Goal: Transaction & Acquisition: Download file/media

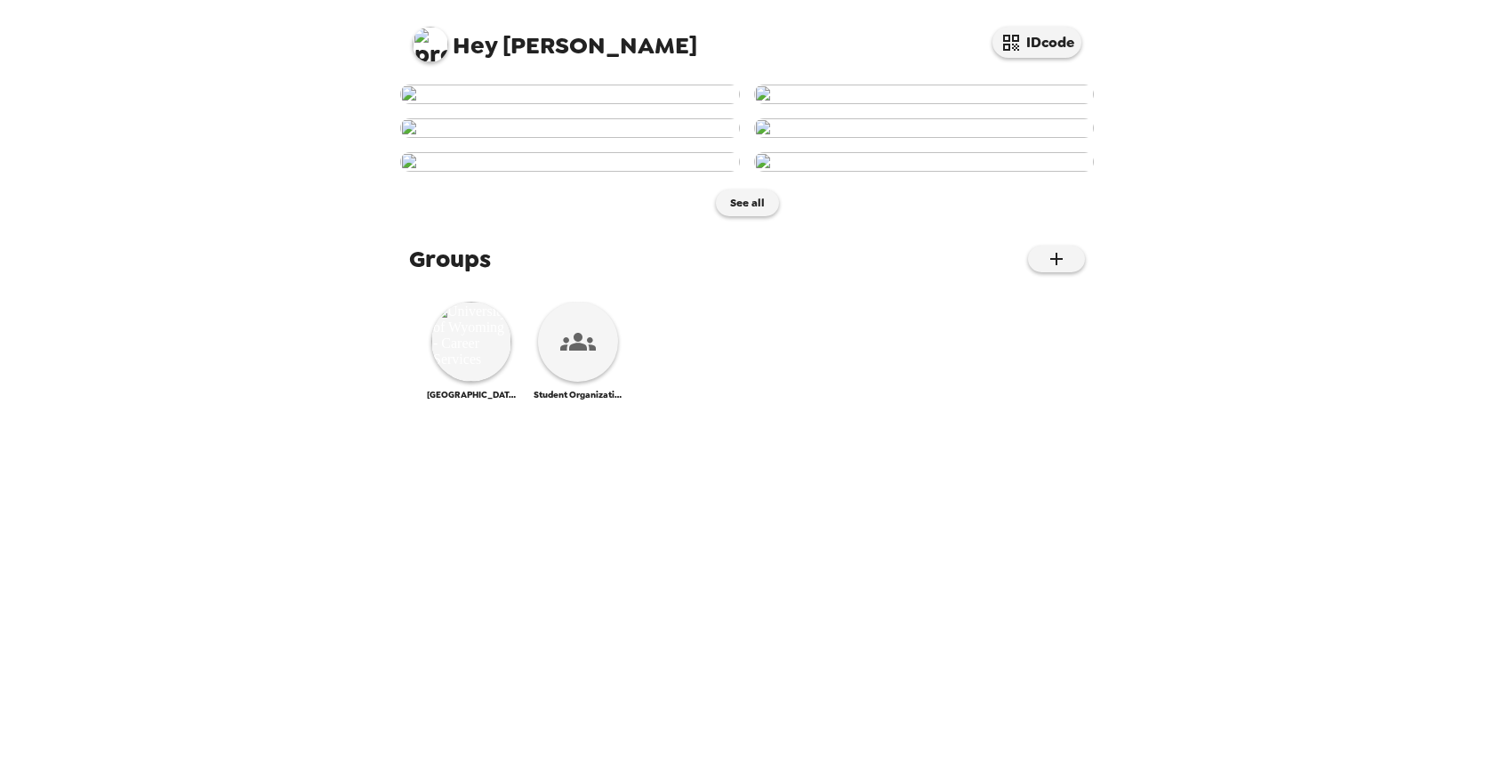
scroll to position [927, 0]
click at [489, 382] on img at bounding box center [471, 342] width 80 height 80
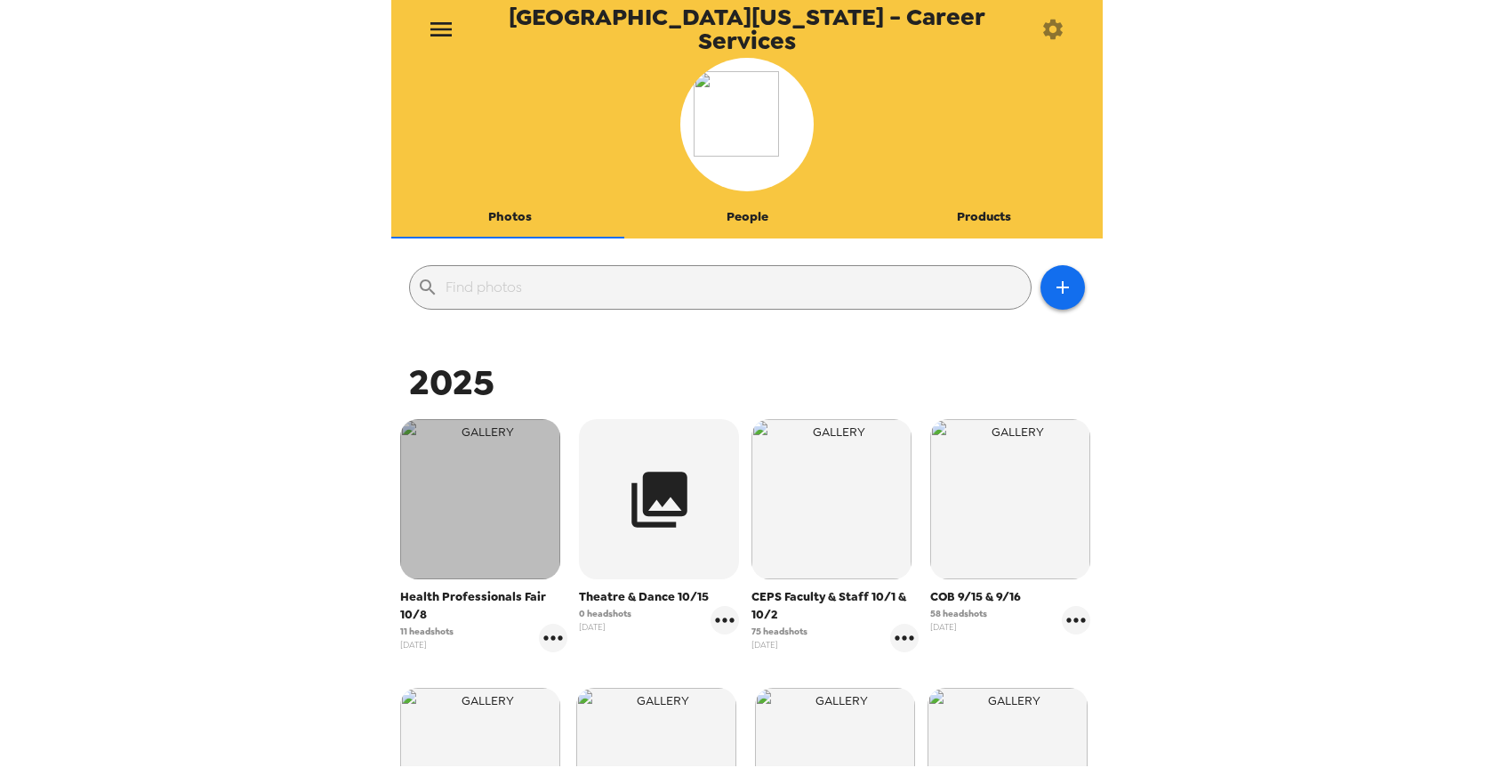
click at [471, 545] on img "button" at bounding box center [480, 499] width 160 height 160
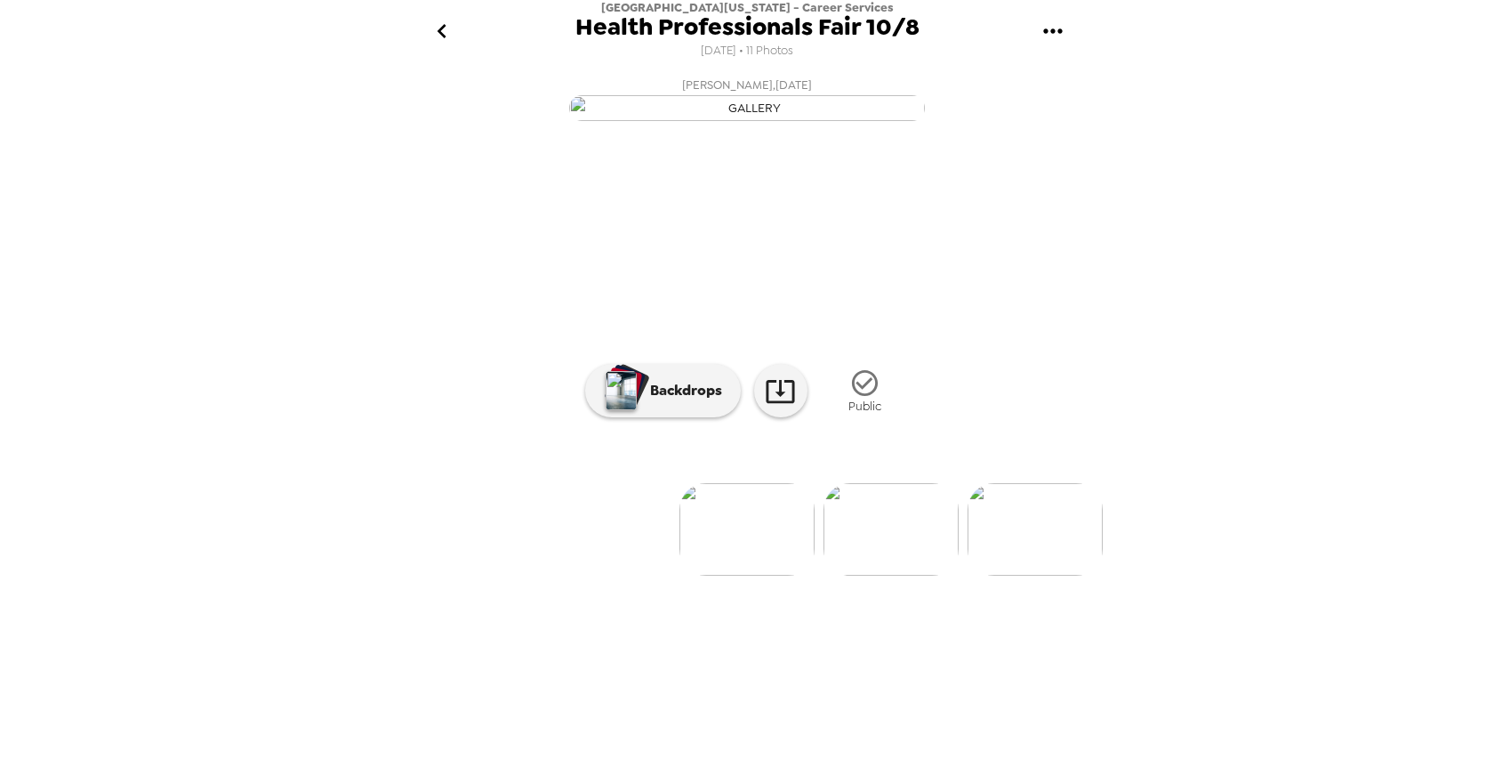
click at [889, 575] on img at bounding box center [891, 529] width 135 height 93
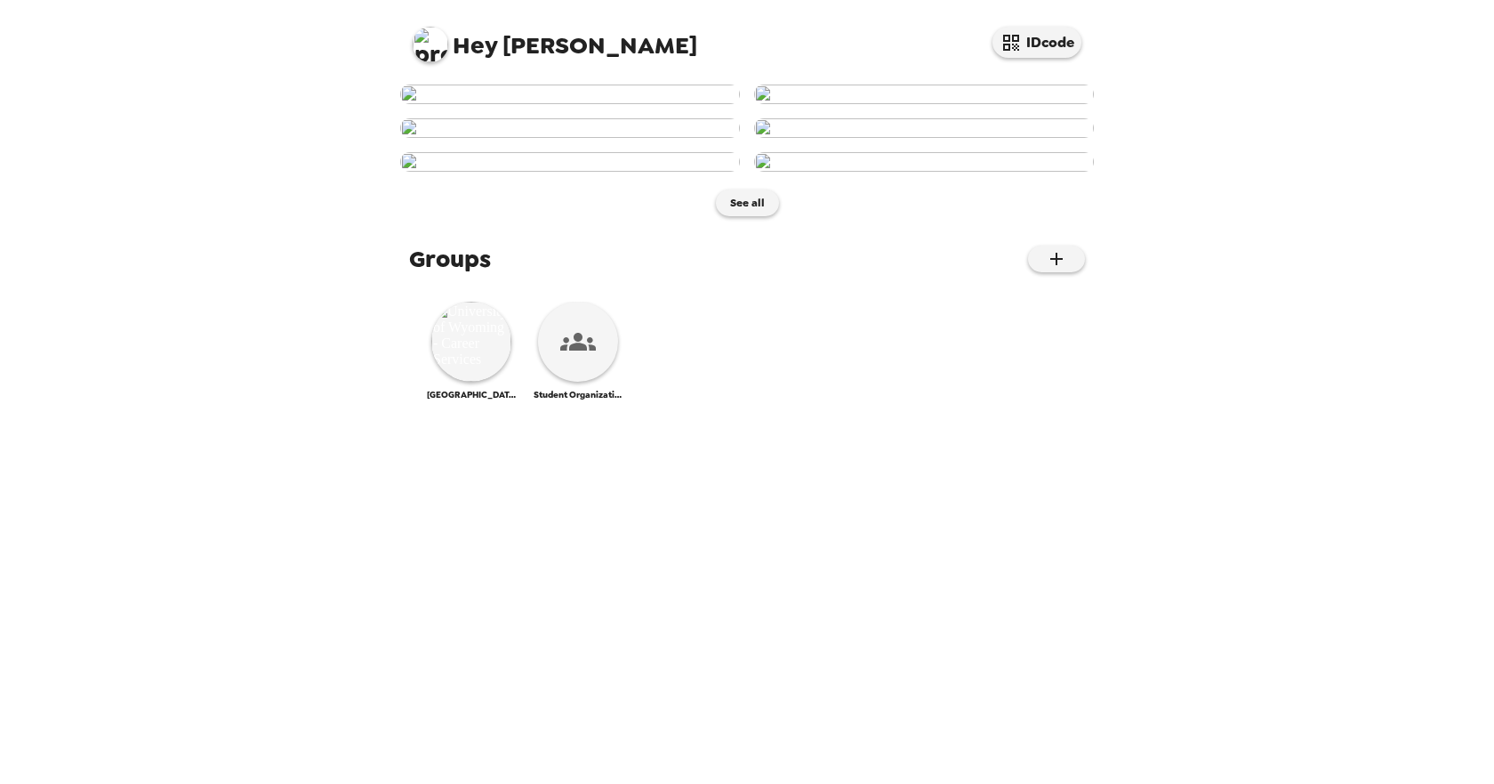
scroll to position [927, 0]
click at [460, 382] on img at bounding box center [471, 342] width 80 height 80
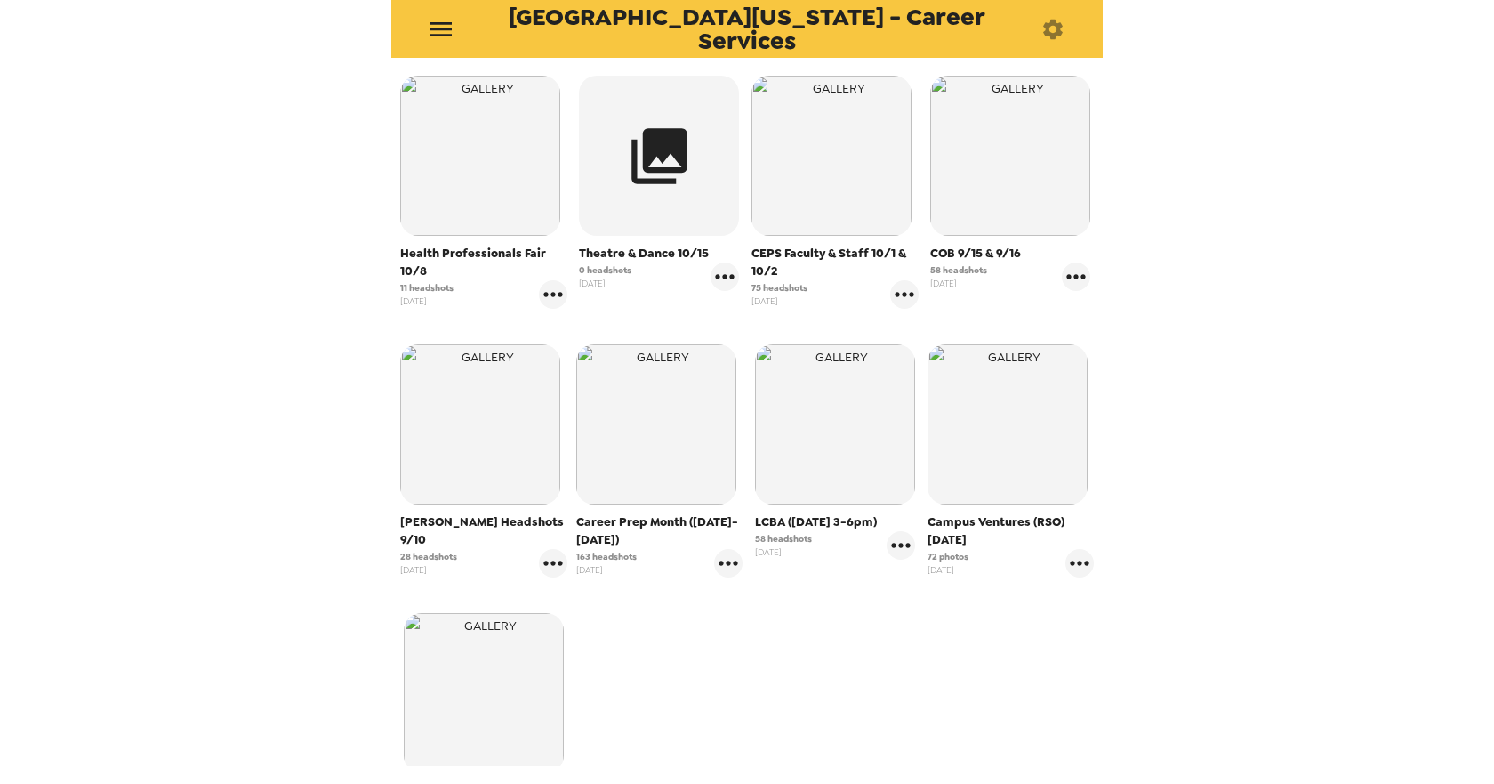
scroll to position [356, 0]
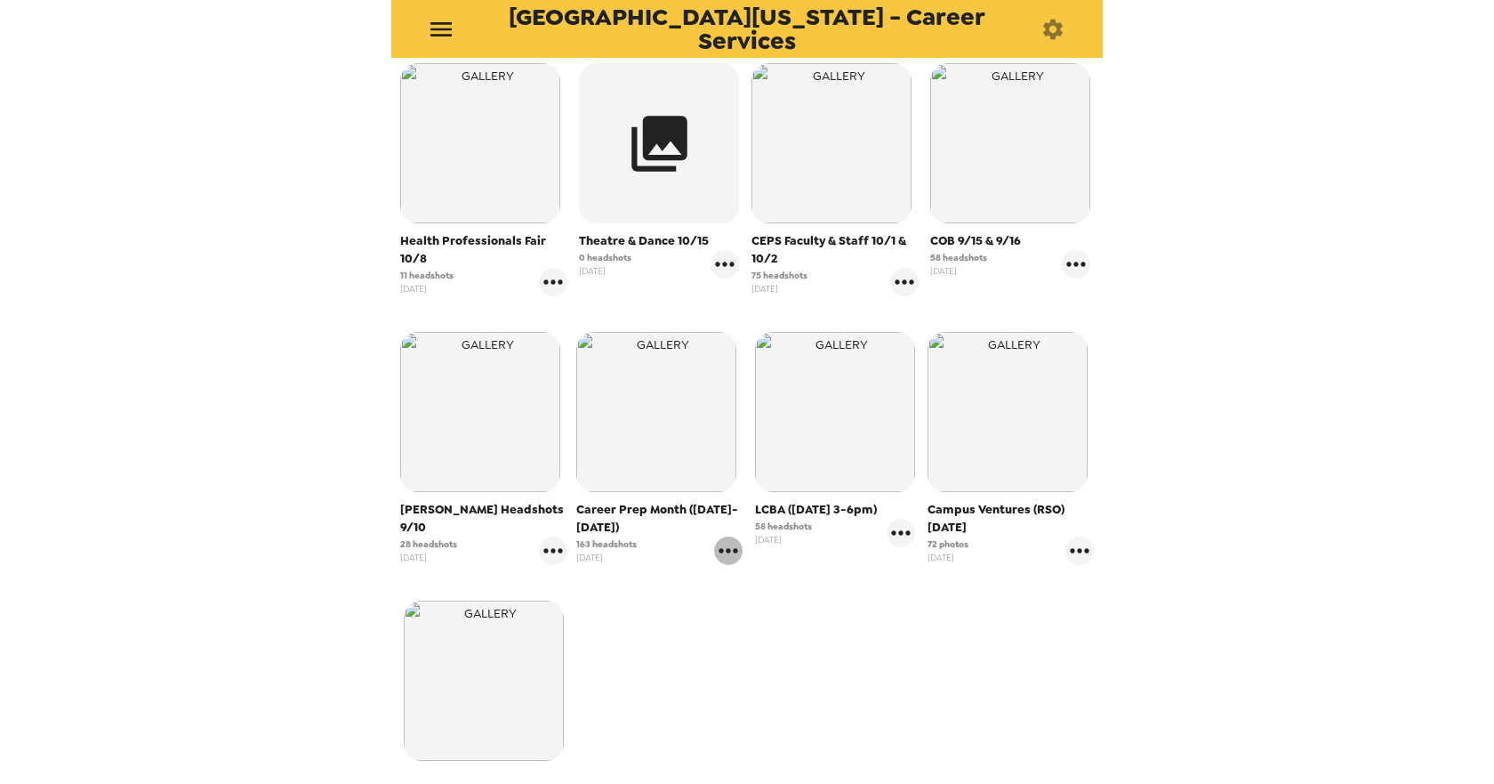
click at [717, 553] on icon "gallery menu" at bounding box center [728, 550] width 28 height 28
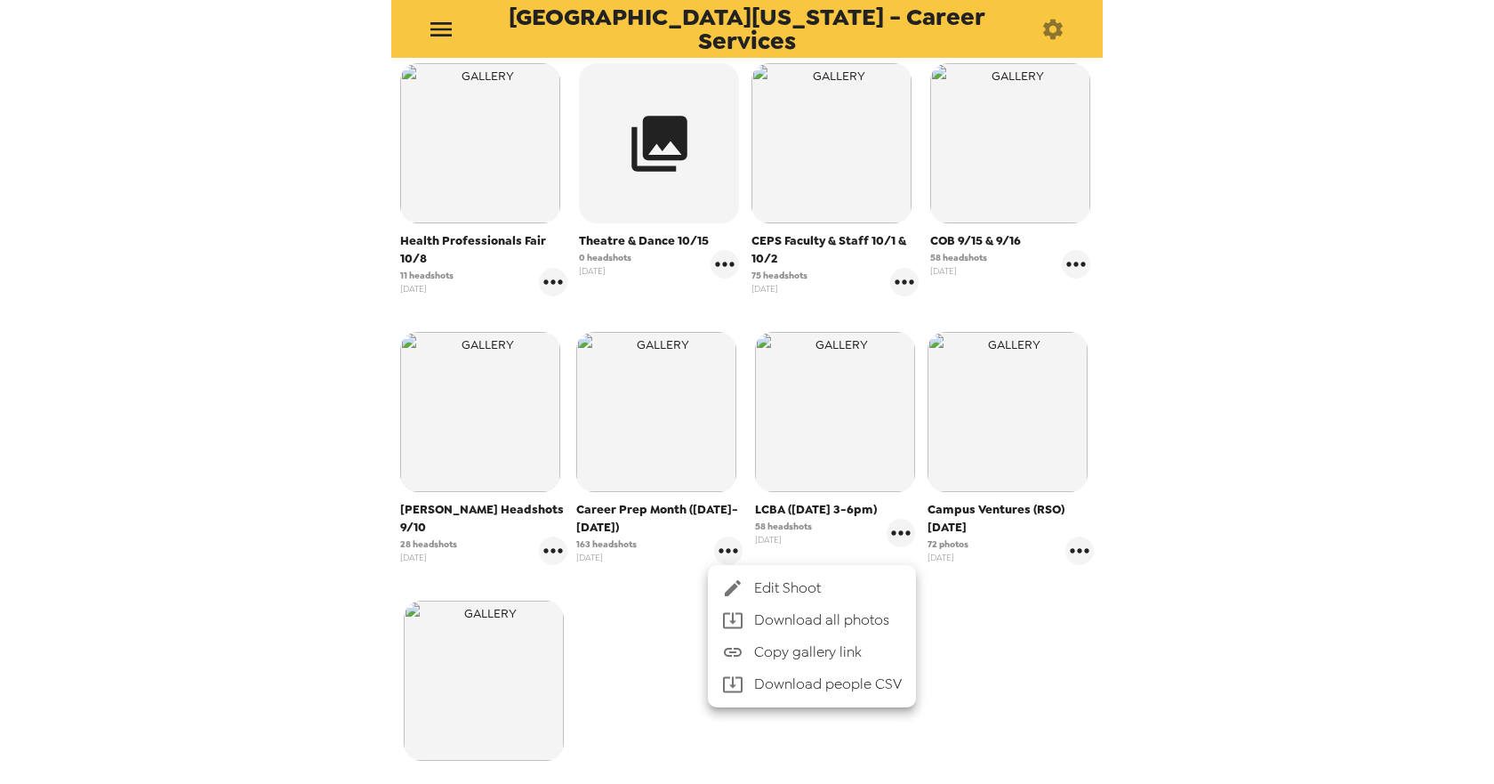
click at [742, 688] on icon at bounding box center [733, 685] width 20 height 16
click at [647, 638] on div at bounding box center [747, 392] width 1494 height 784
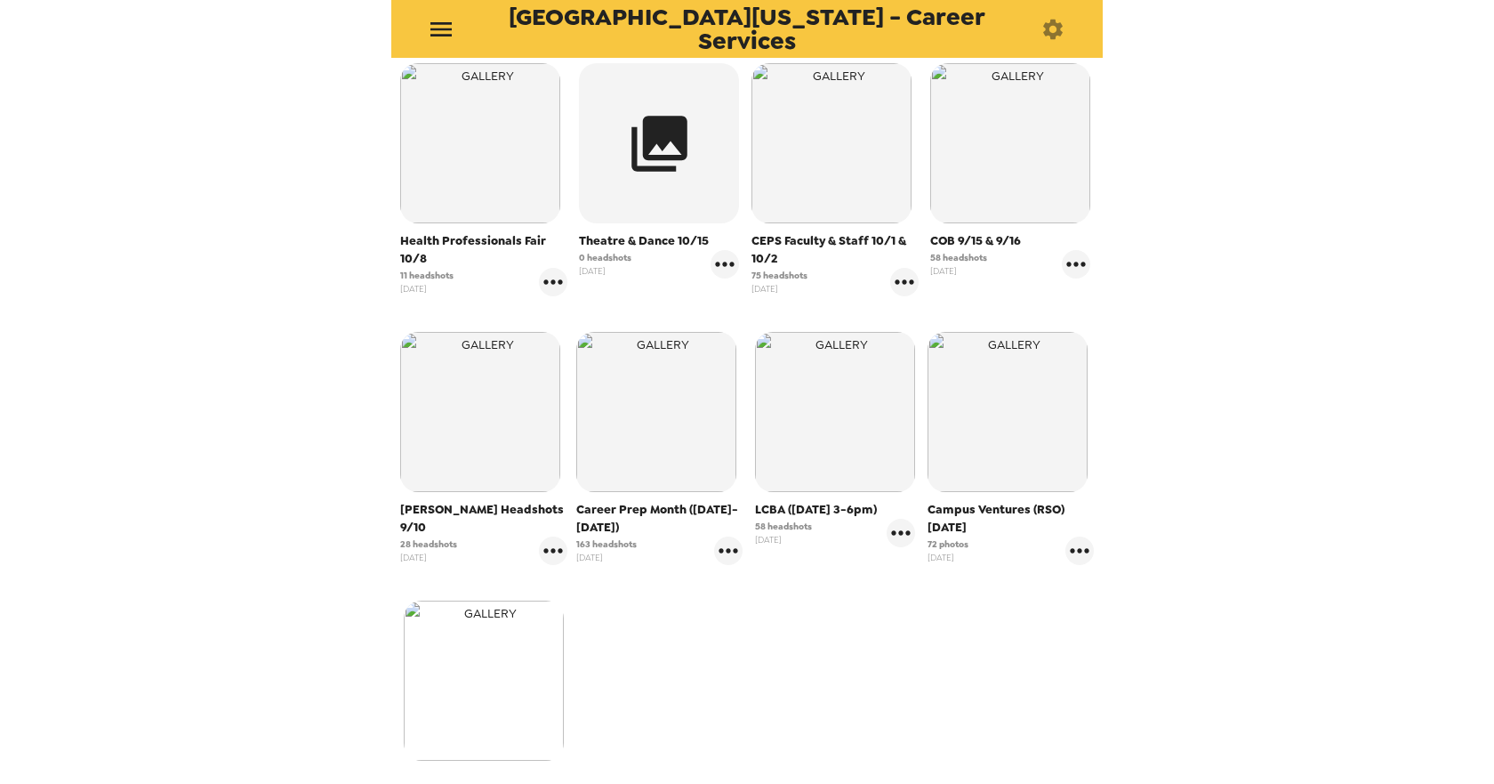
click at [457, 668] on img "button" at bounding box center [484, 680] width 160 height 160
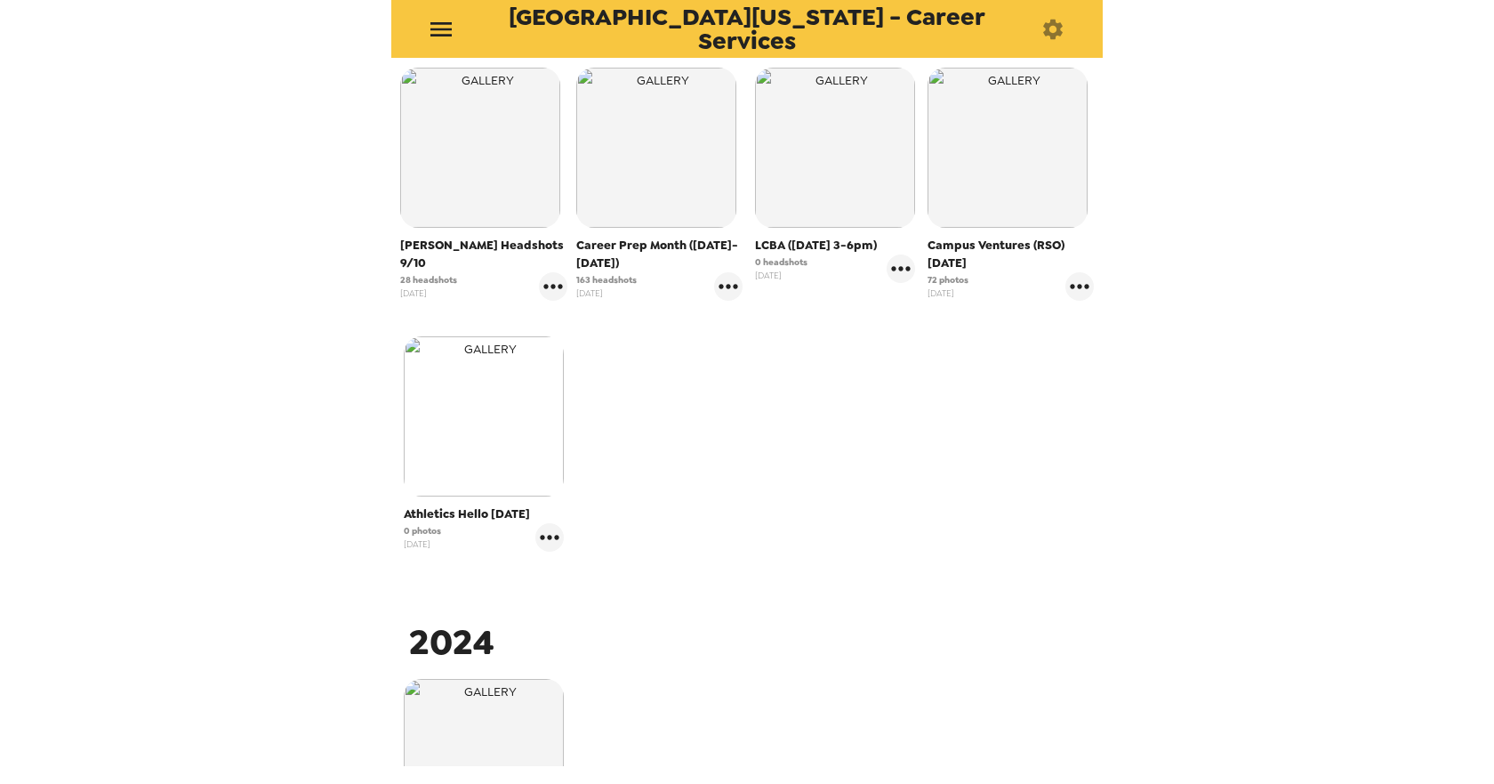
scroll to position [623, 0]
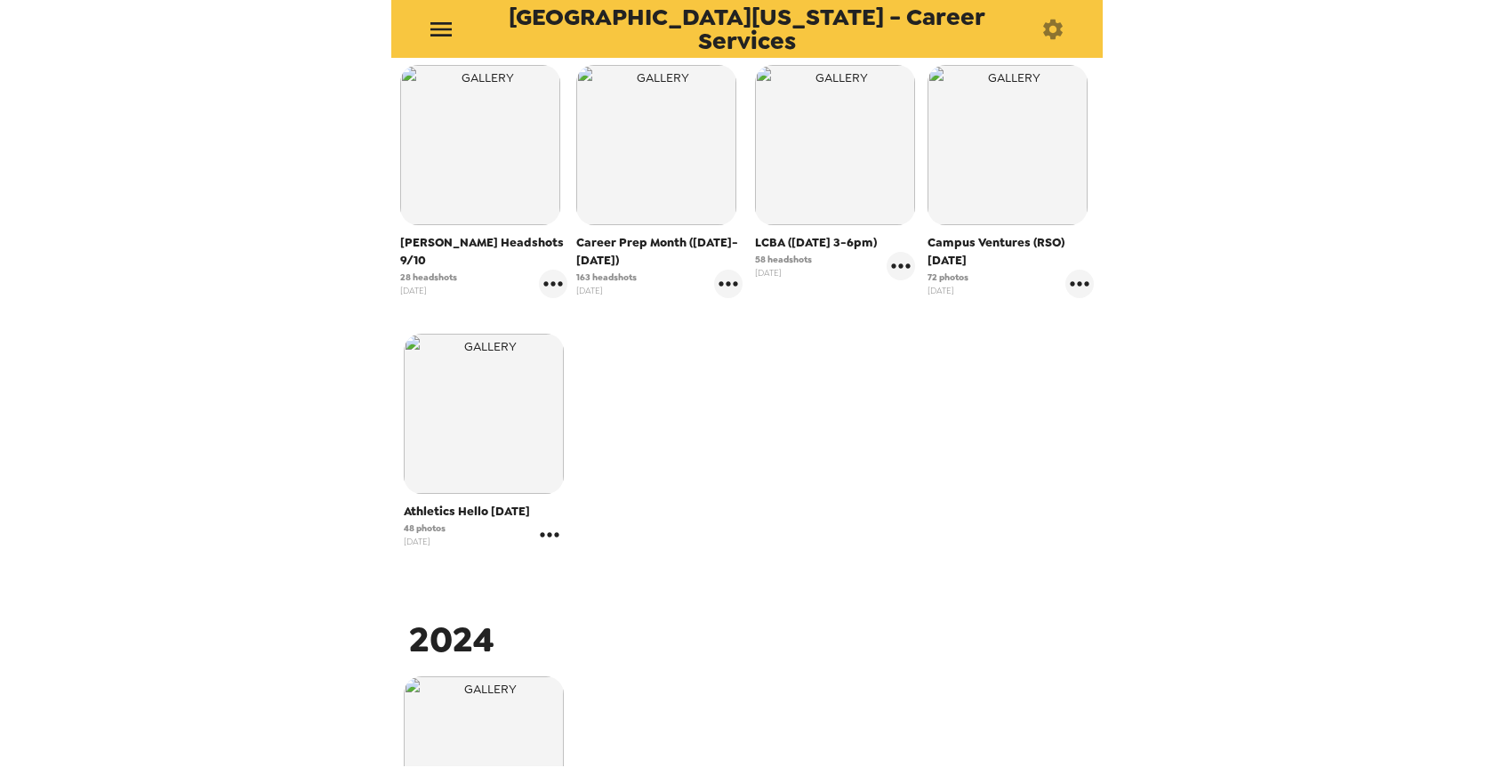
click at [551, 534] on icon "gallery menu" at bounding box center [549, 534] width 28 height 28
click at [1070, 284] on div at bounding box center [747, 392] width 1494 height 784
click at [1066, 279] on icon "gallery menu" at bounding box center [1080, 283] width 28 height 28
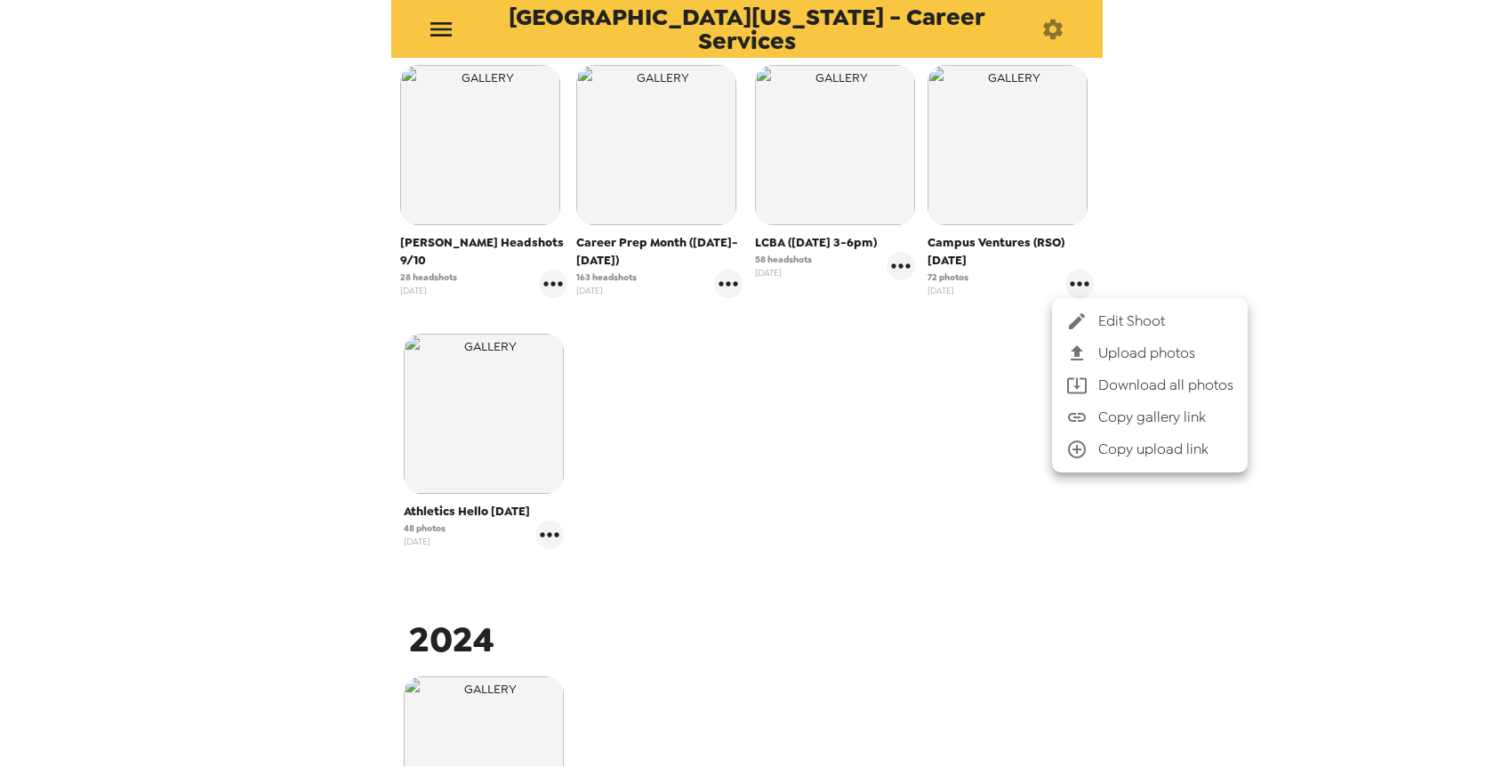
click at [885, 262] on div at bounding box center [747, 392] width 1494 height 784
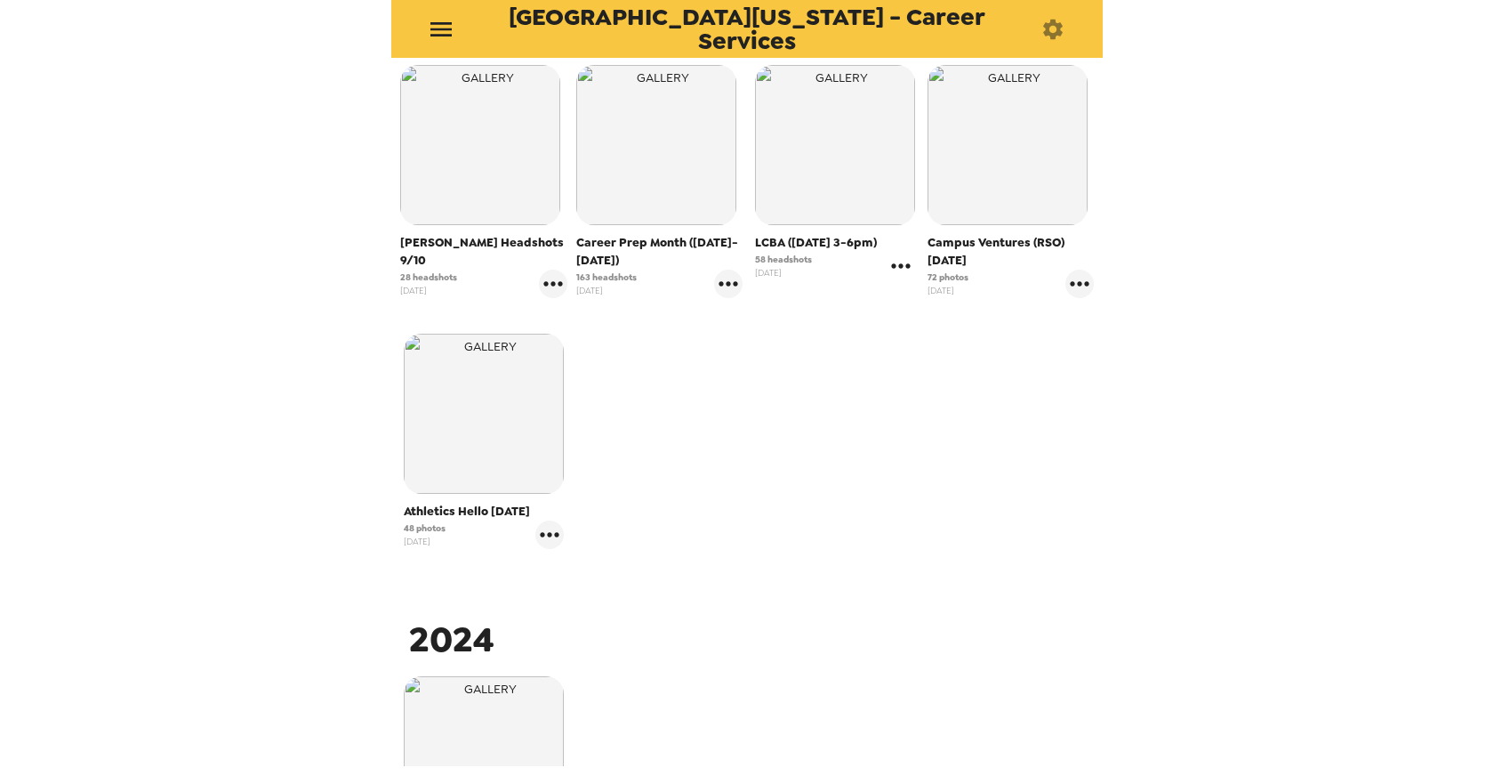
click at [891, 264] on icon "gallery menu" at bounding box center [900, 265] width 19 height 4
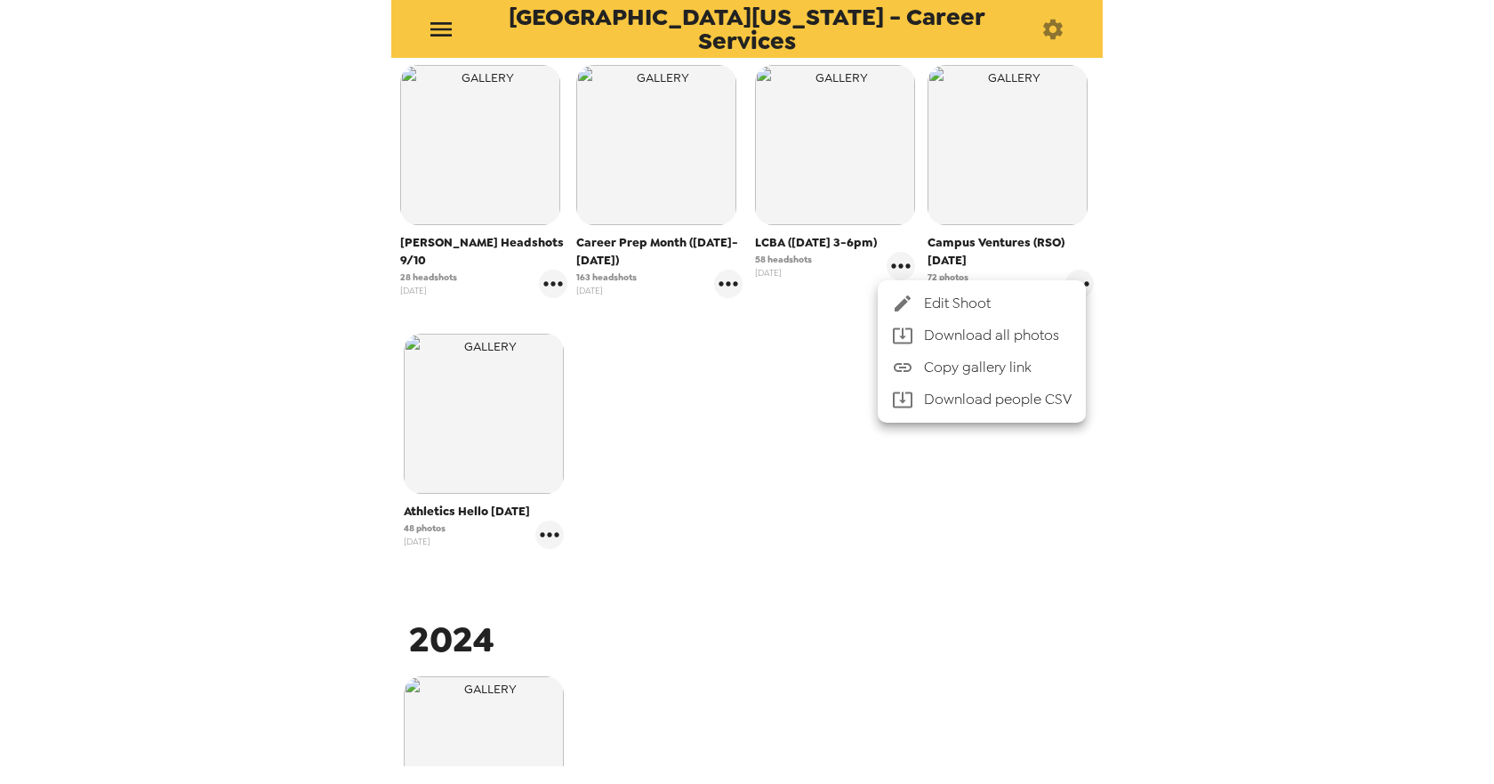
click at [933, 398] on li "Download people CSV" at bounding box center [982, 399] width 208 height 32
click at [828, 149] on div at bounding box center [747, 392] width 1494 height 784
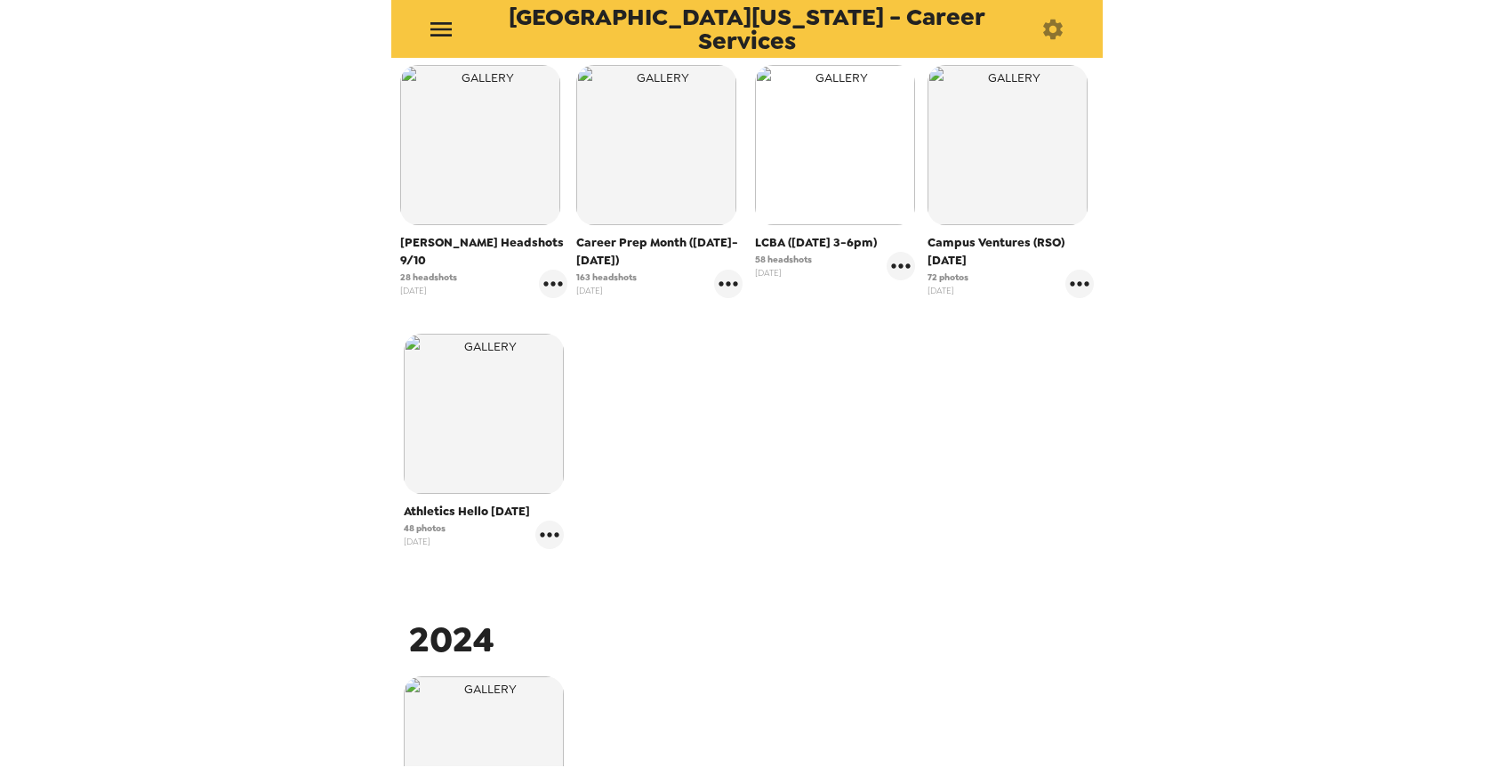
click at [820, 190] on img "button" at bounding box center [835, 145] width 160 height 160
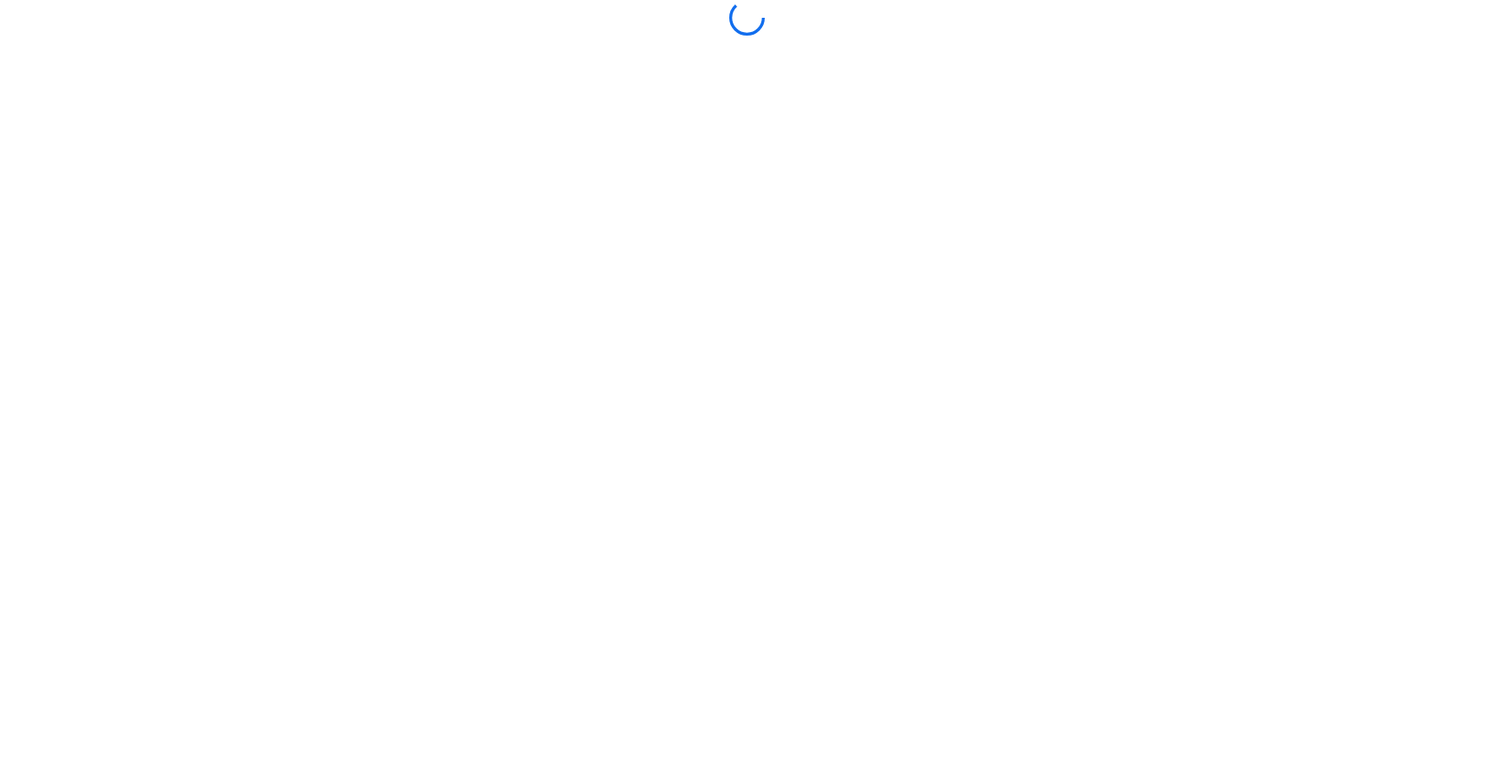
click at [820, 190] on body at bounding box center [747, 392] width 1494 height 784
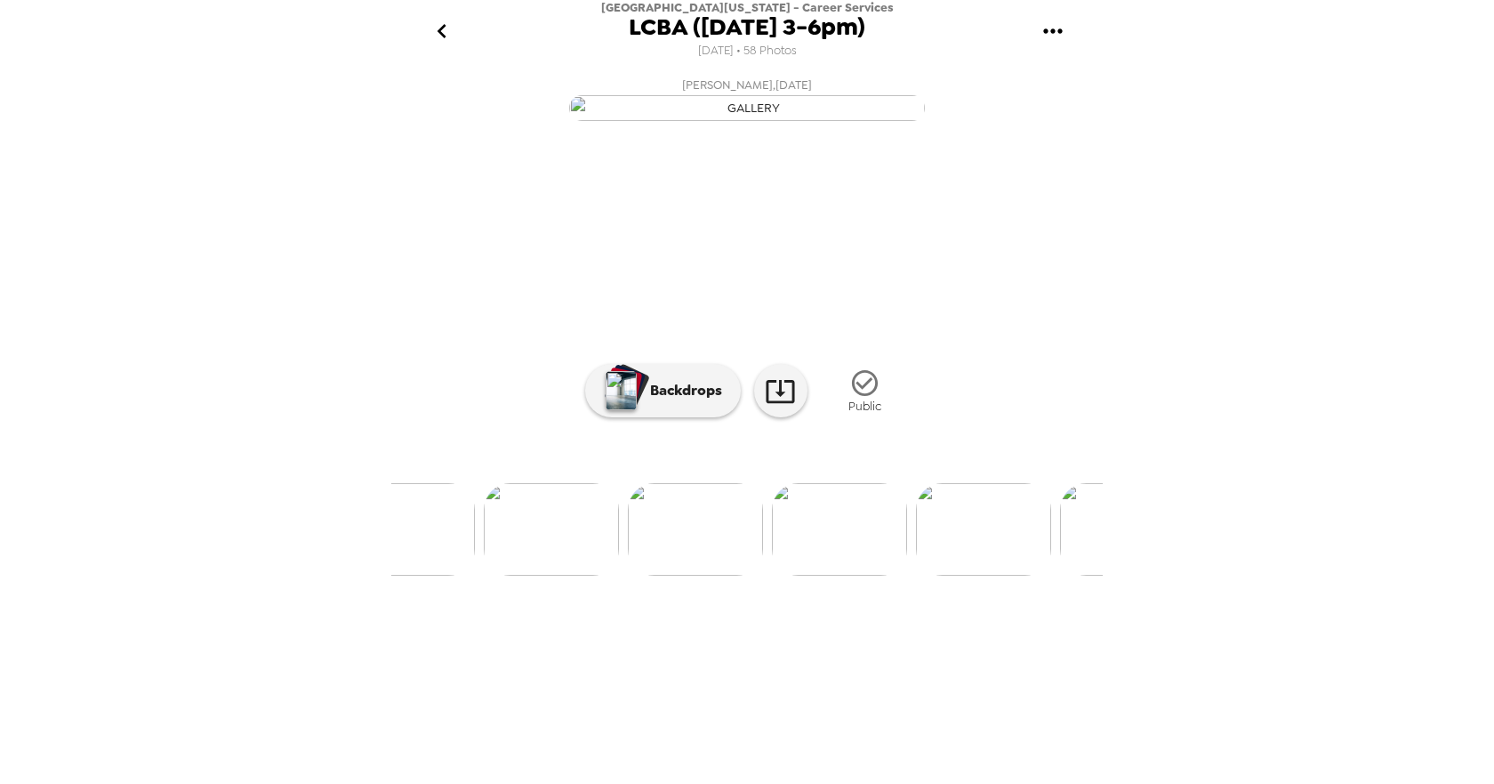
scroll to position [0, 8213]
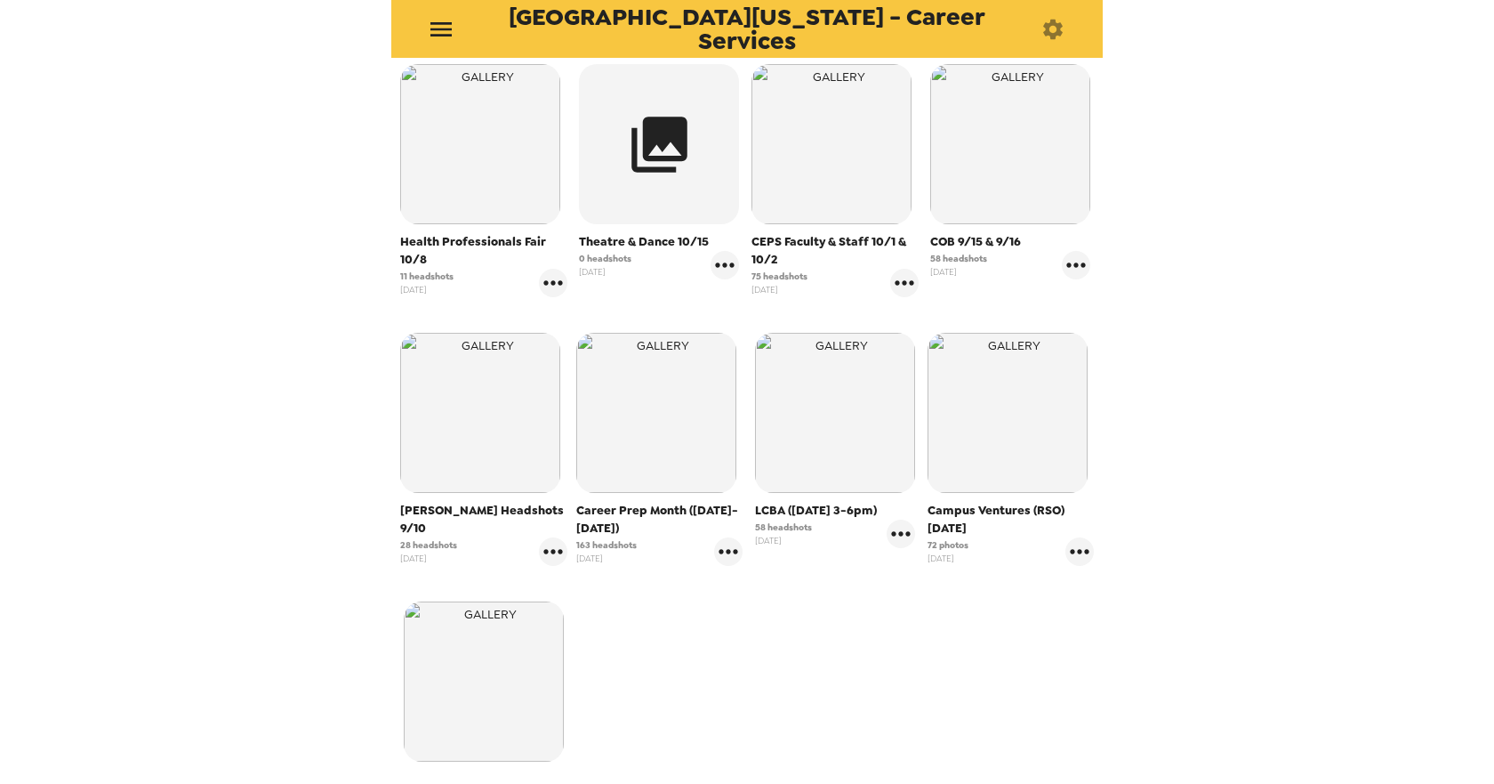
scroll to position [356, 0]
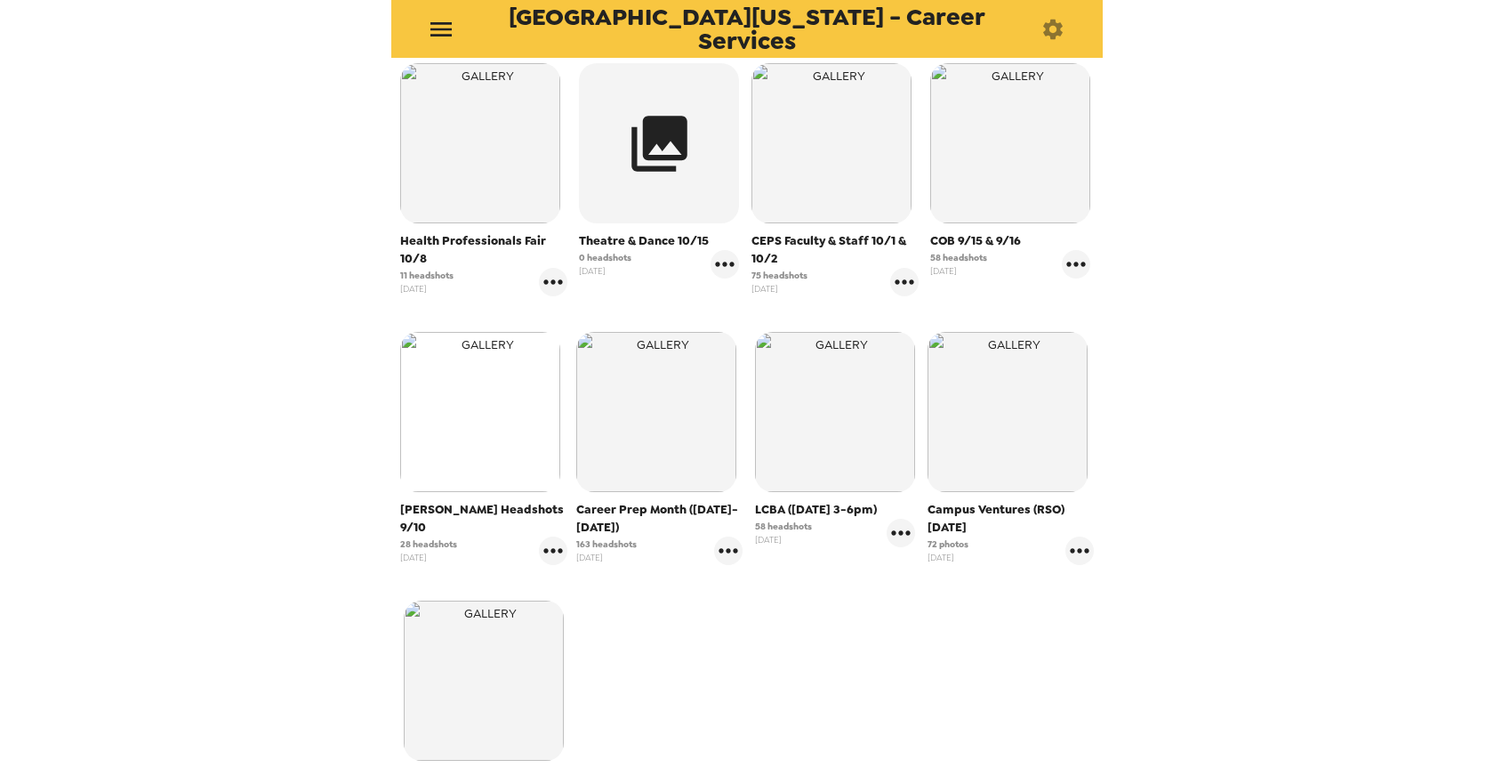
click at [437, 413] on img "button" at bounding box center [480, 412] width 160 height 160
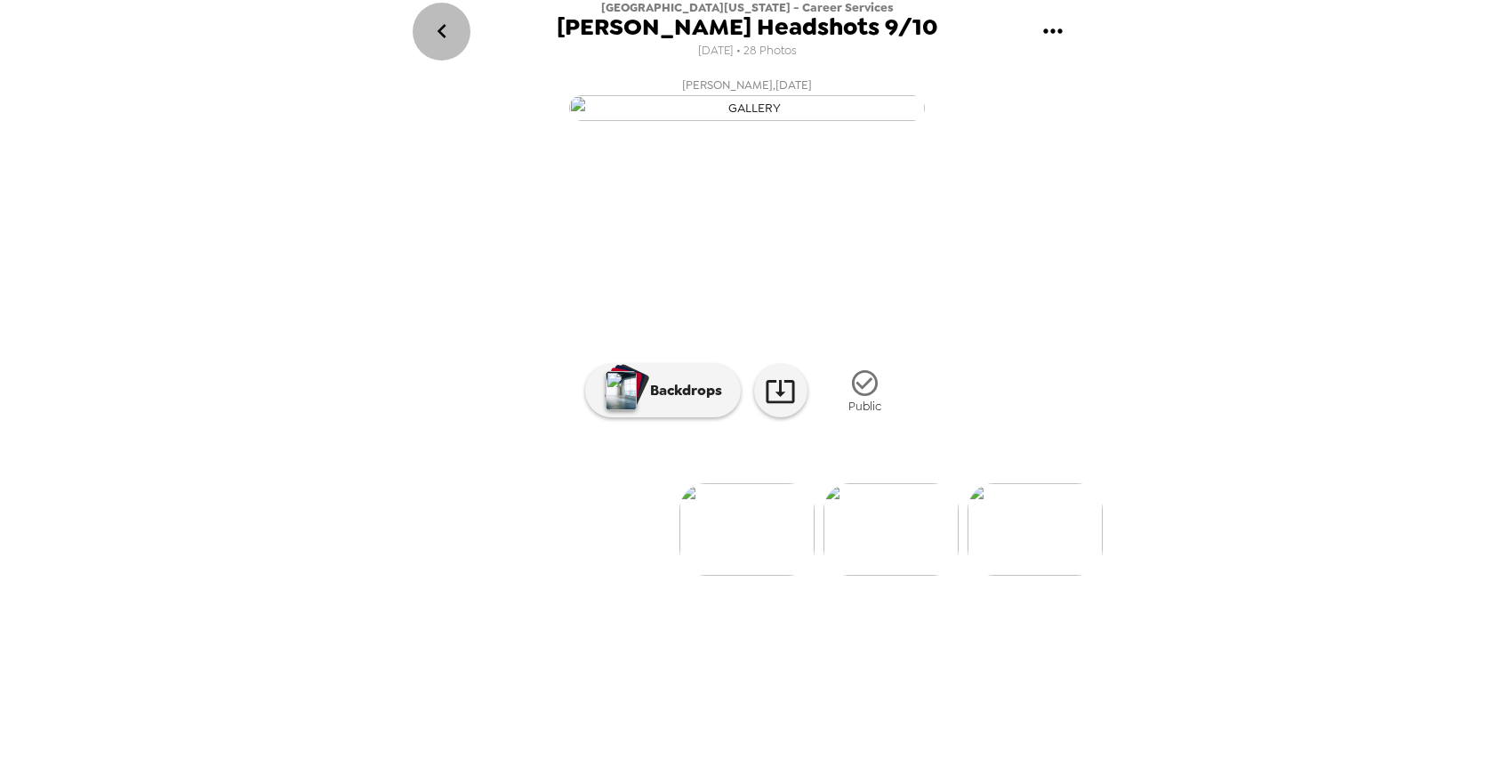
click at [438, 35] on icon "go back" at bounding box center [442, 31] width 28 height 28
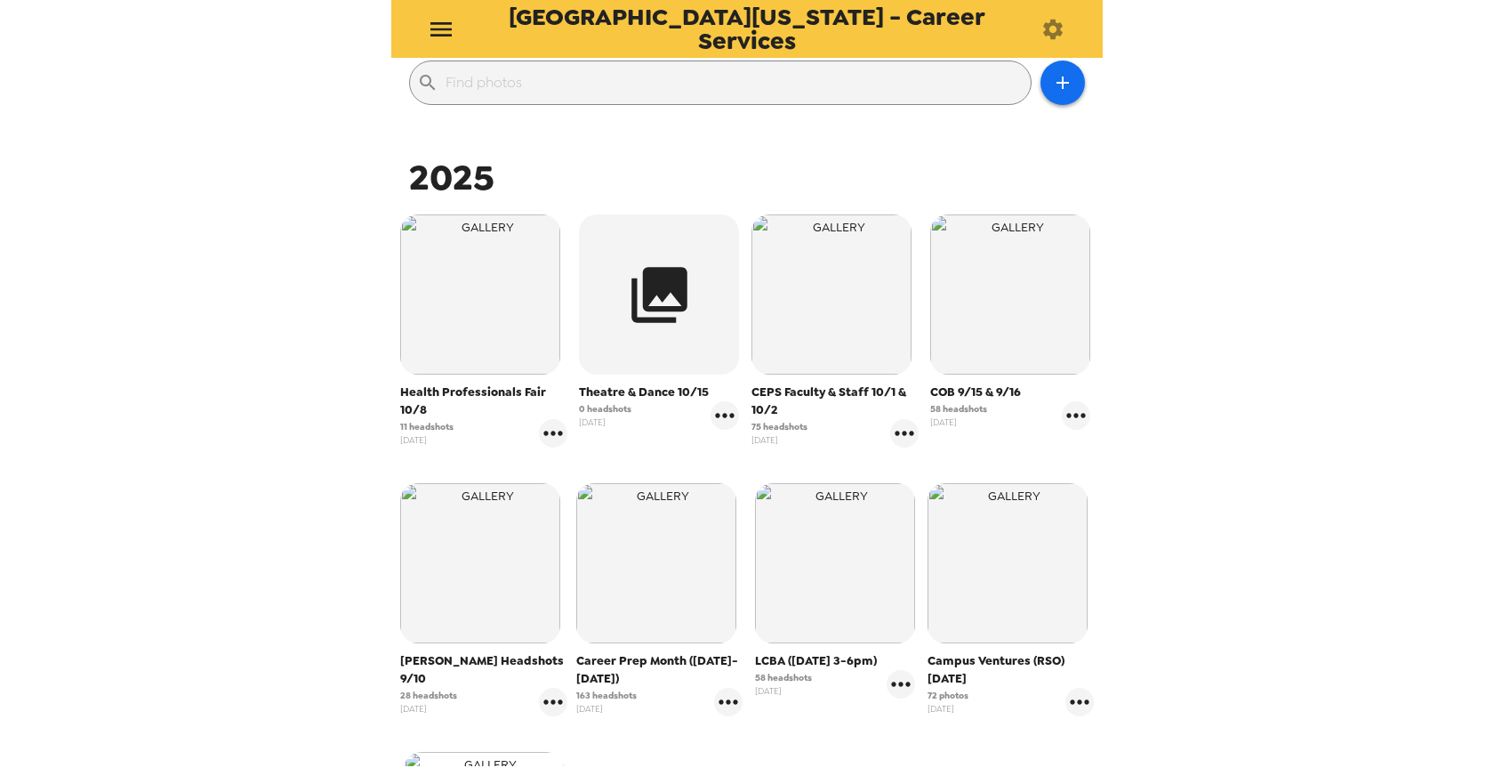
scroll to position [445, 0]
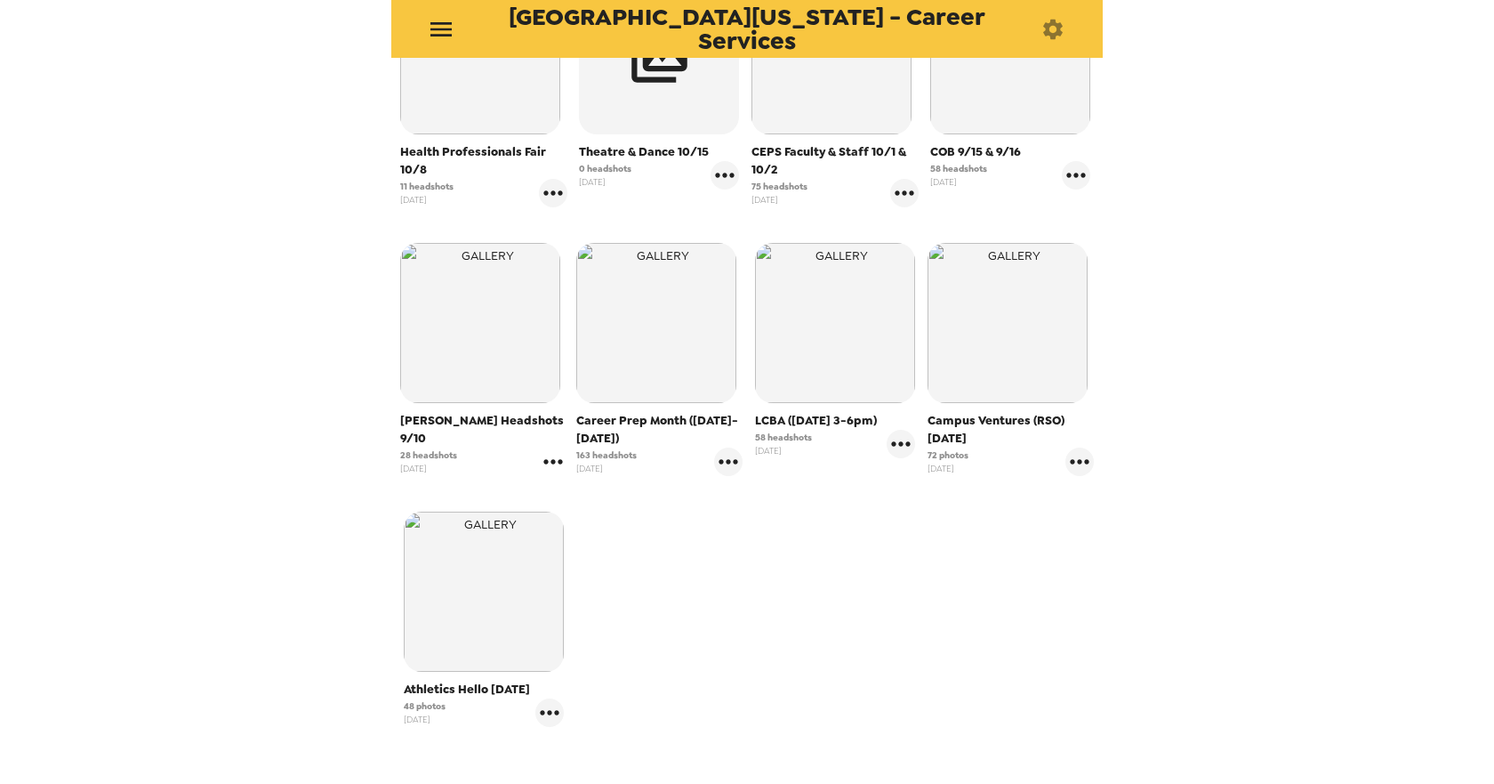
click at [546, 459] on icon "gallery menu" at bounding box center [552, 461] width 19 height 4
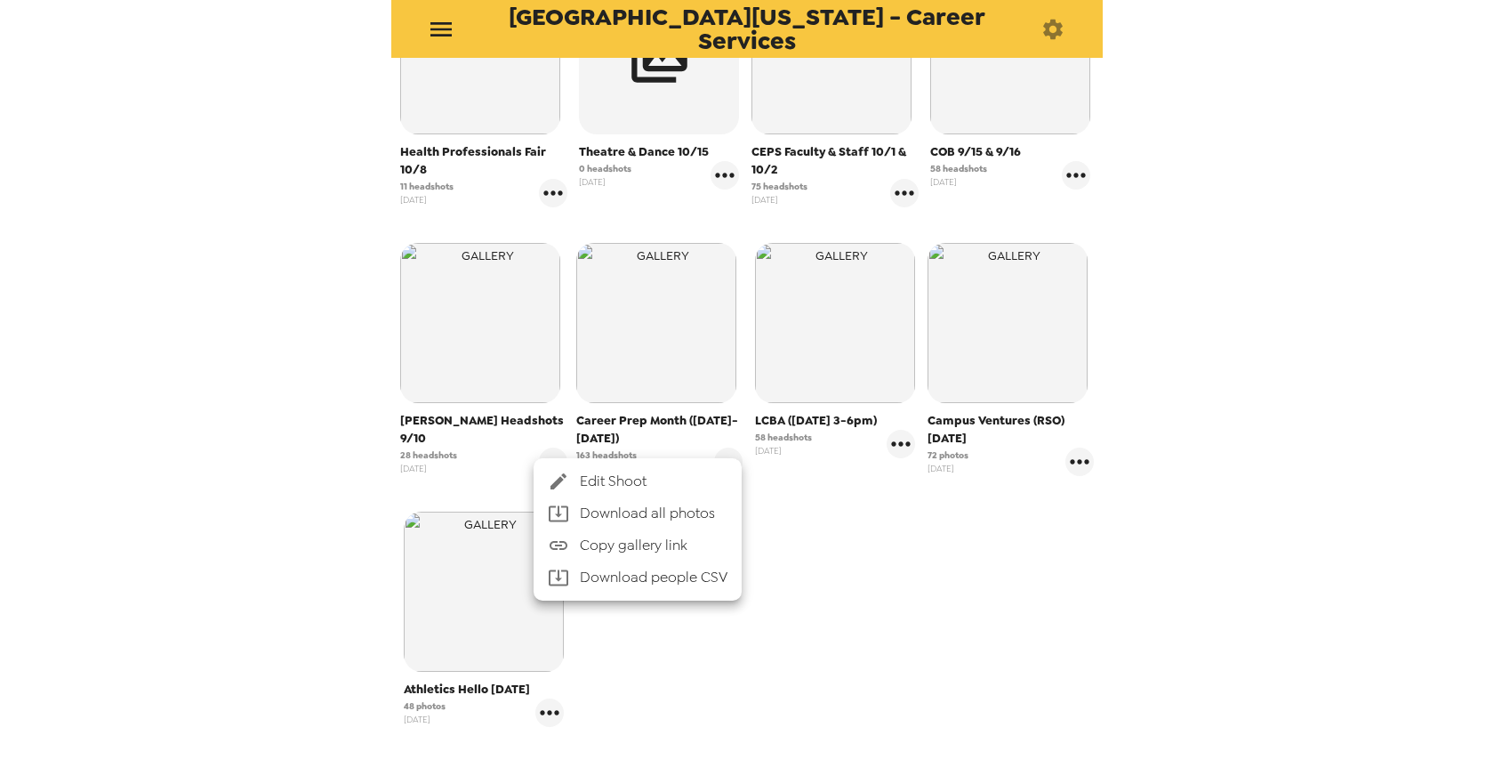
click at [593, 579] on li "Download people CSV" at bounding box center [638, 577] width 208 height 32
click at [974, 96] on div at bounding box center [747, 392] width 1494 height 784
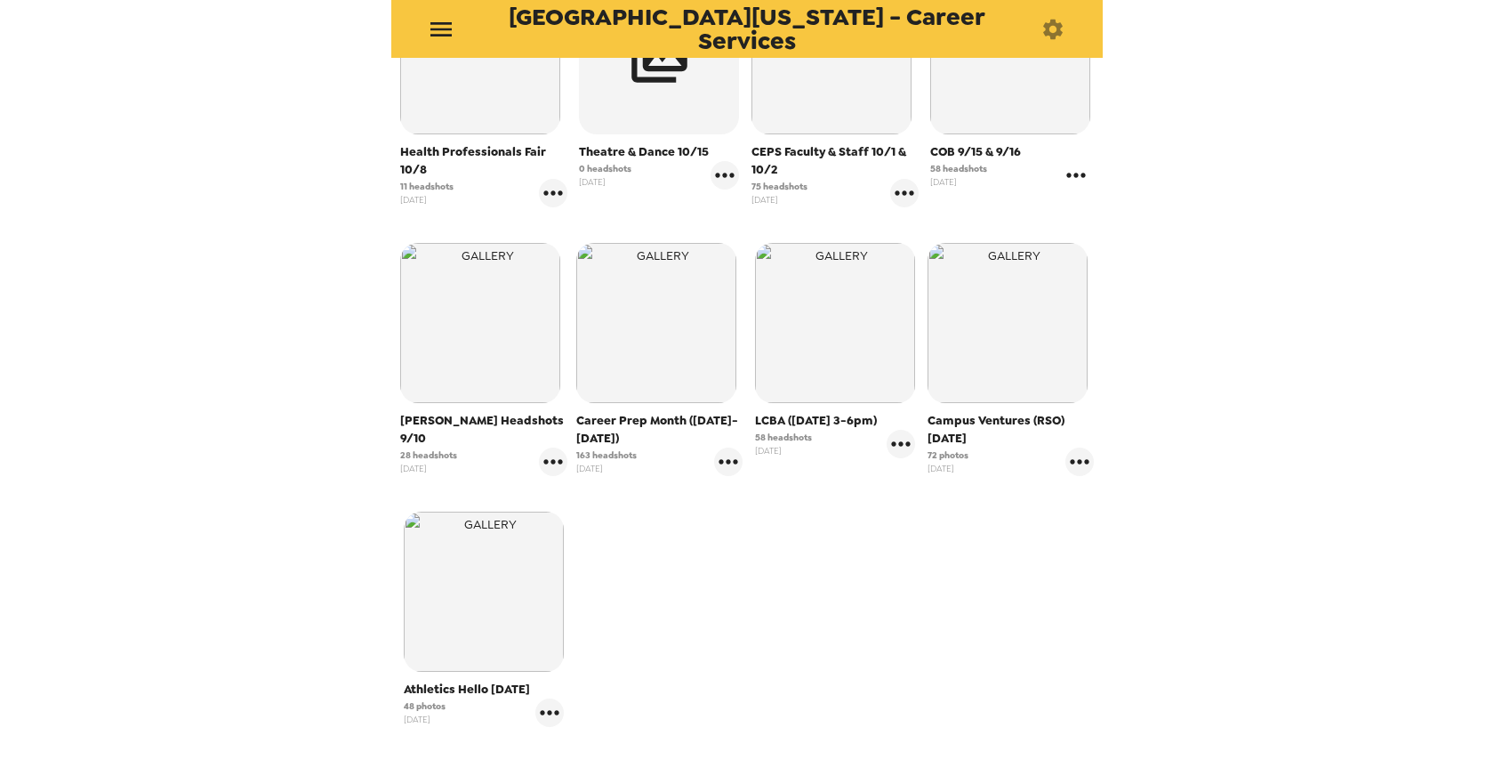
click at [1066, 169] on icon "gallery menu" at bounding box center [1076, 175] width 28 height 28
click at [1121, 307] on li "Download people CSV" at bounding box center [1154, 309] width 208 height 32
click at [1181, 312] on li "Download people CSV" at bounding box center [1154, 309] width 208 height 32
